Goal: Task Accomplishment & Management: Manage account settings

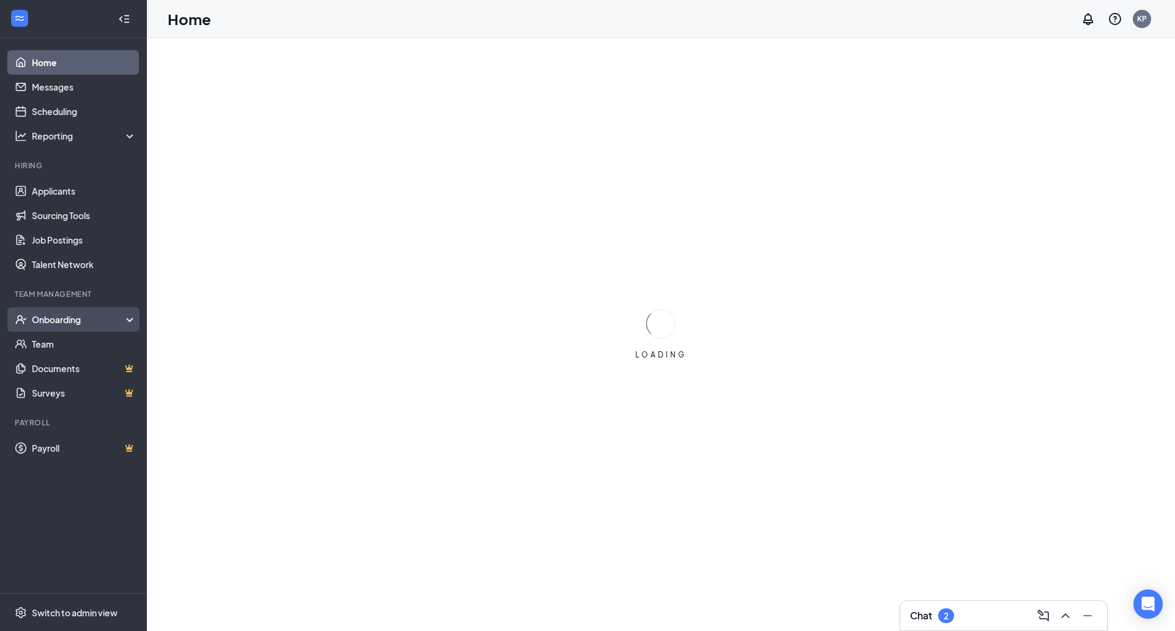
click at [65, 319] on div "Onboarding" at bounding box center [79, 319] width 94 height 12
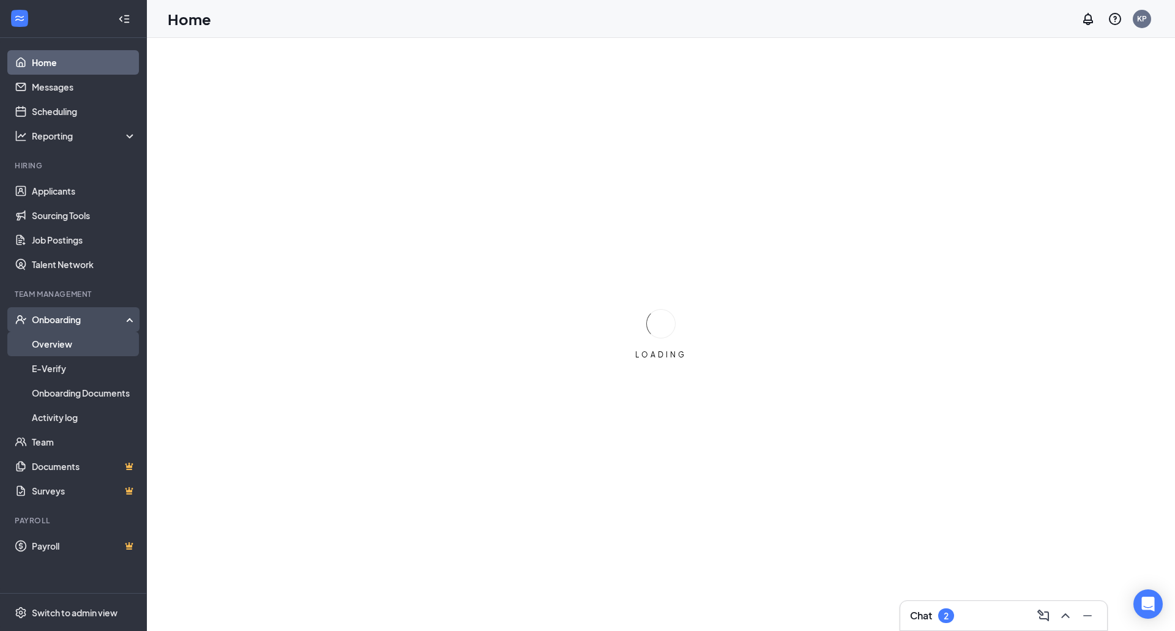
click at [56, 346] on link "Overview" at bounding box center [84, 344] width 105 height 24
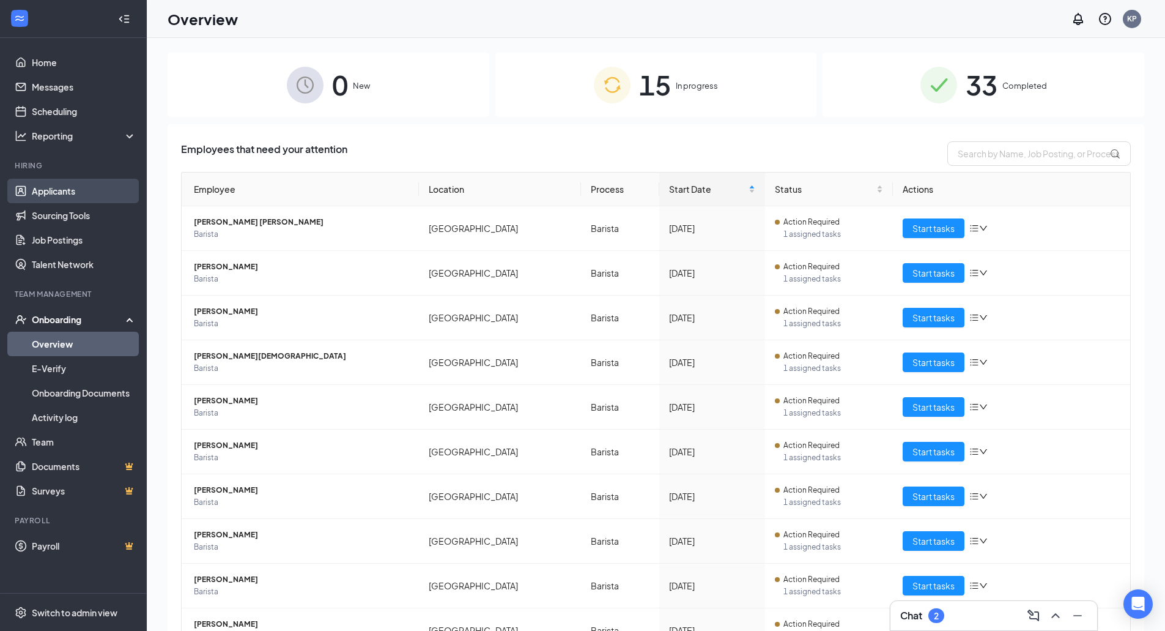
click at [54, 196] on link "Applicants" at bounding box center [84, 191] width 105 height 24
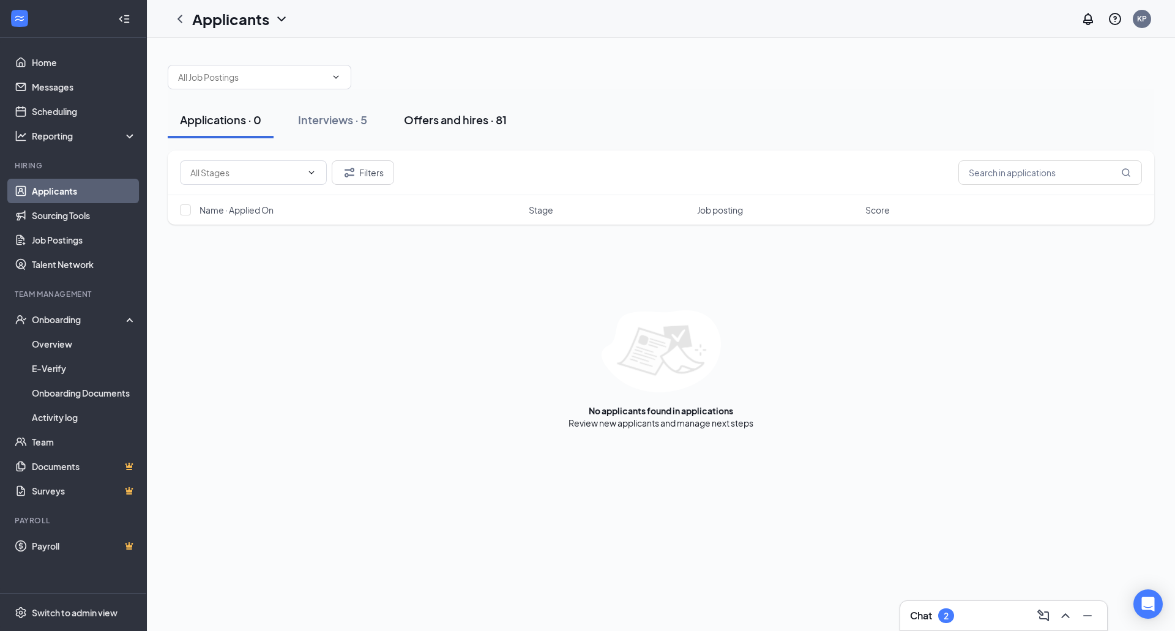
click at [439, 121] on div "Offers and hires · 81" at bounding box center [455, 119] width 103 height 15
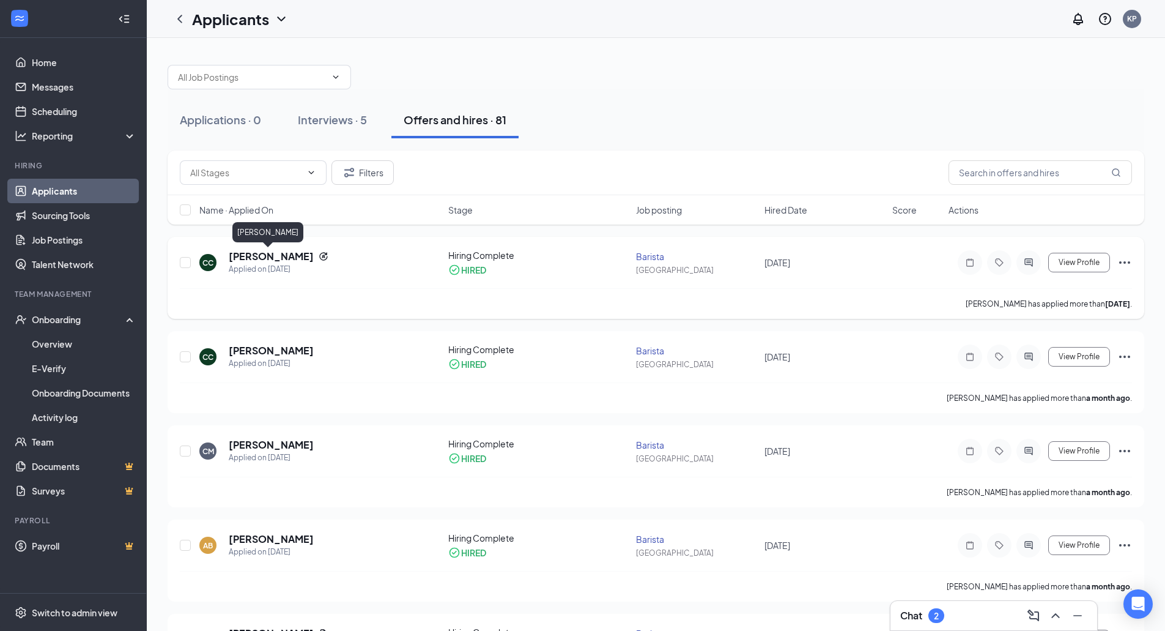
click at [238, 259] on h5 "[PERSON_NAME]" at bounding box center [271, 256] width 85 height 13
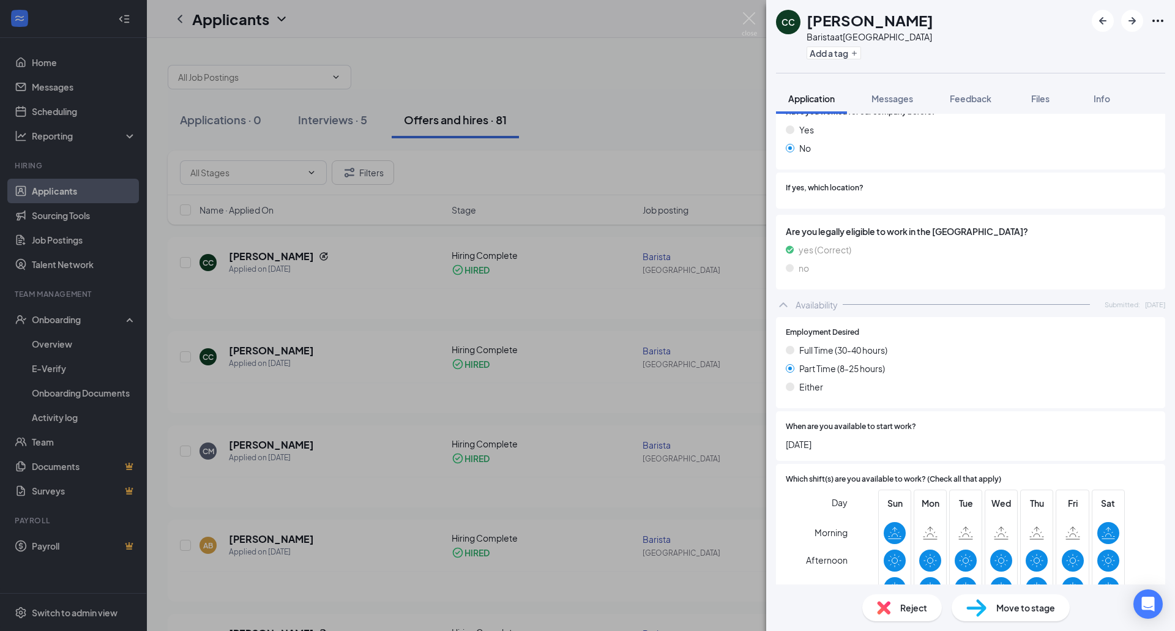
scroll to position [228, 0]
